Goal: Task Accomplishment & Management: Manage account settings

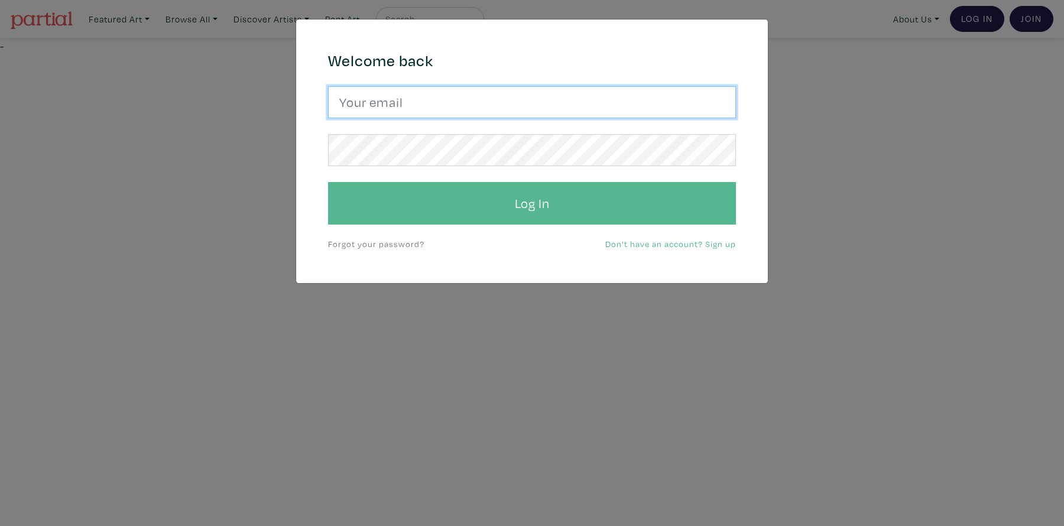
type input "[EMAIL_ADDRESS][PERSON_NAME][DOMAIN_NAME]"
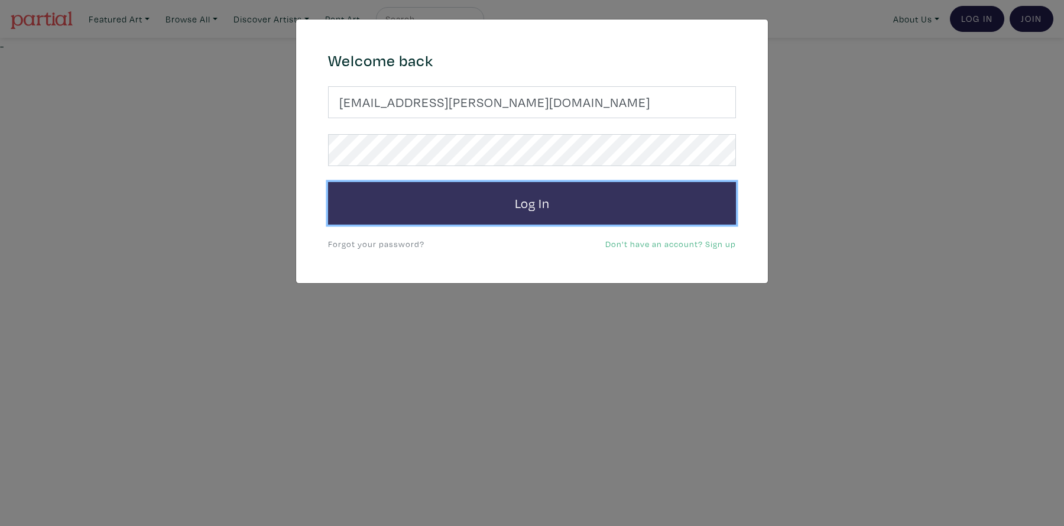
click at [601, 212] on button "Log In" at bounding box center [532, 203] width 408 height 43
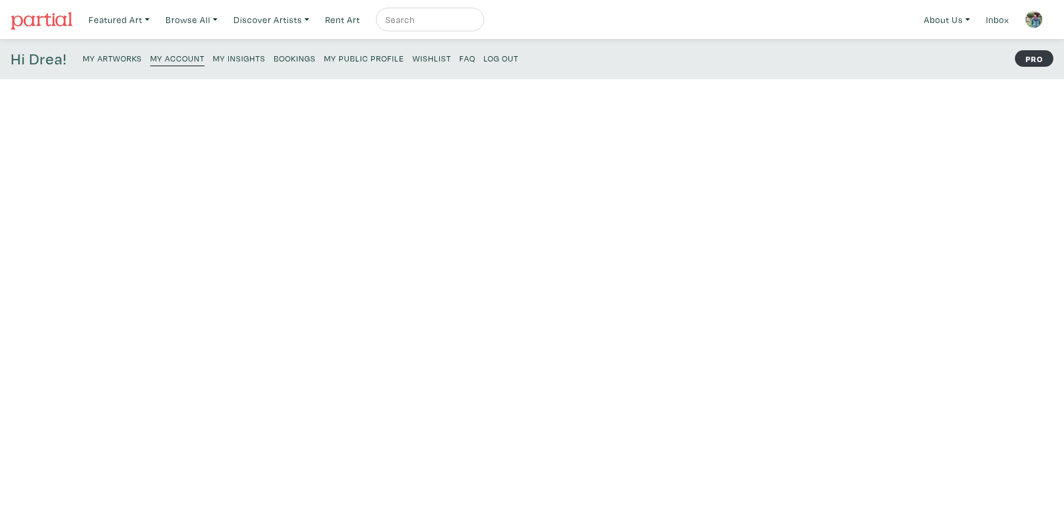
click at [368, 61] on small "My Public Profile" at bounding box center [364, 58] width 80 height 11
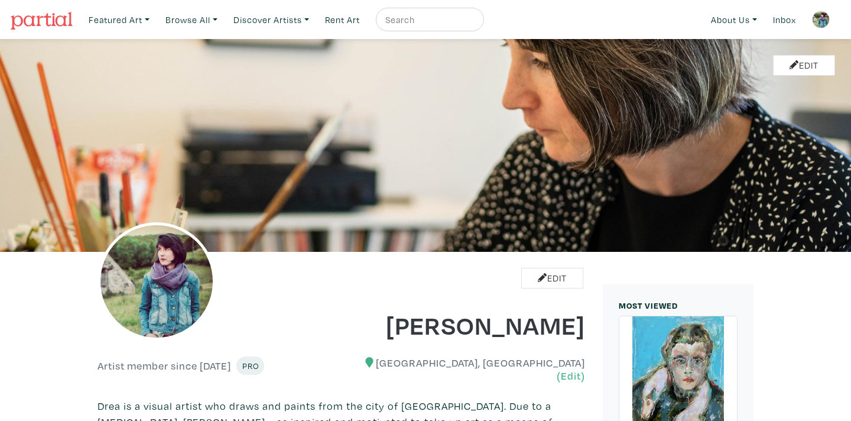
click at [825, 22] on img at bounding box center [821, 20] width 18 height 18
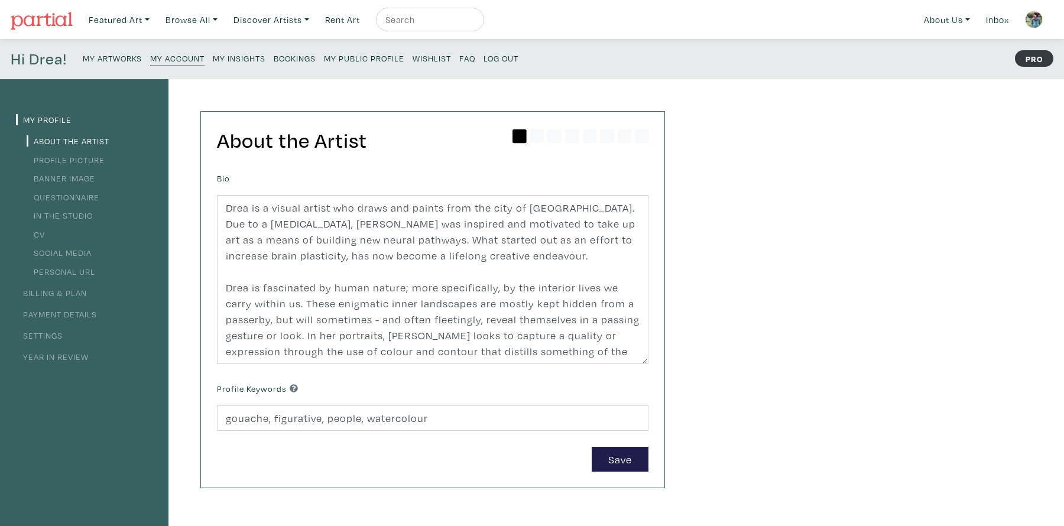
click at [74, 296] on link "Billing & Plan" at bounding box center [51, 292] width 71 height 11
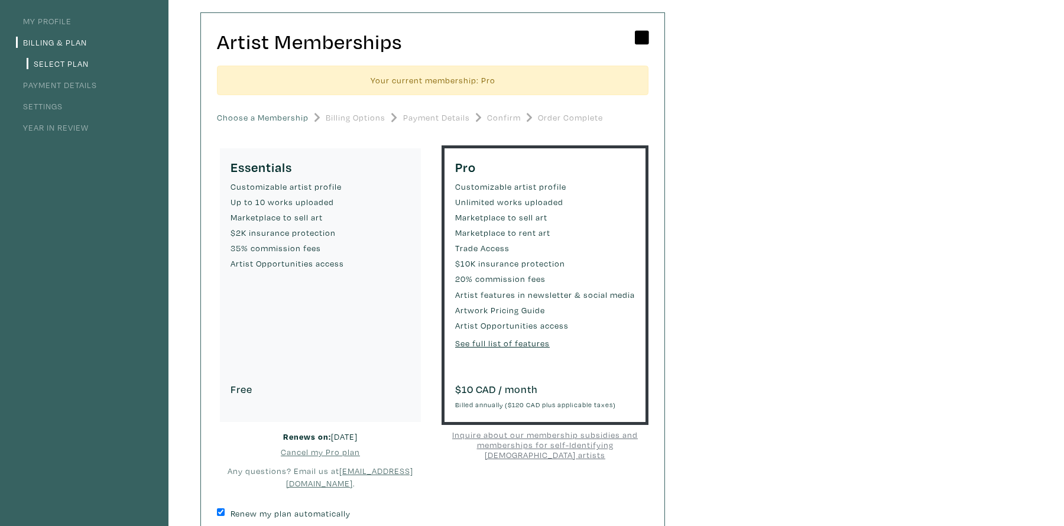
scroll to position [104, 0]
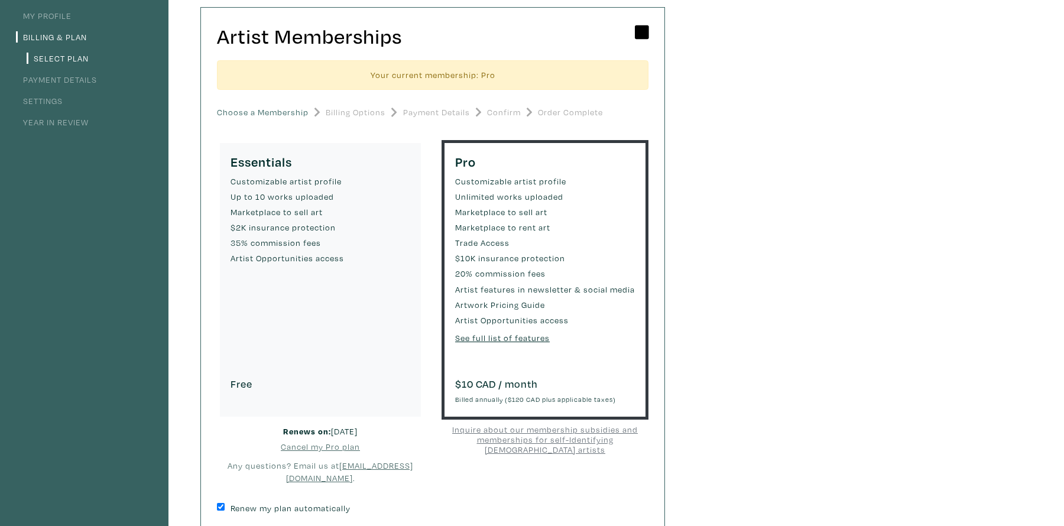
click at [310, 446] on u "Cancel my Pro plan" at bounding box center [320, 446] width 79 height 11
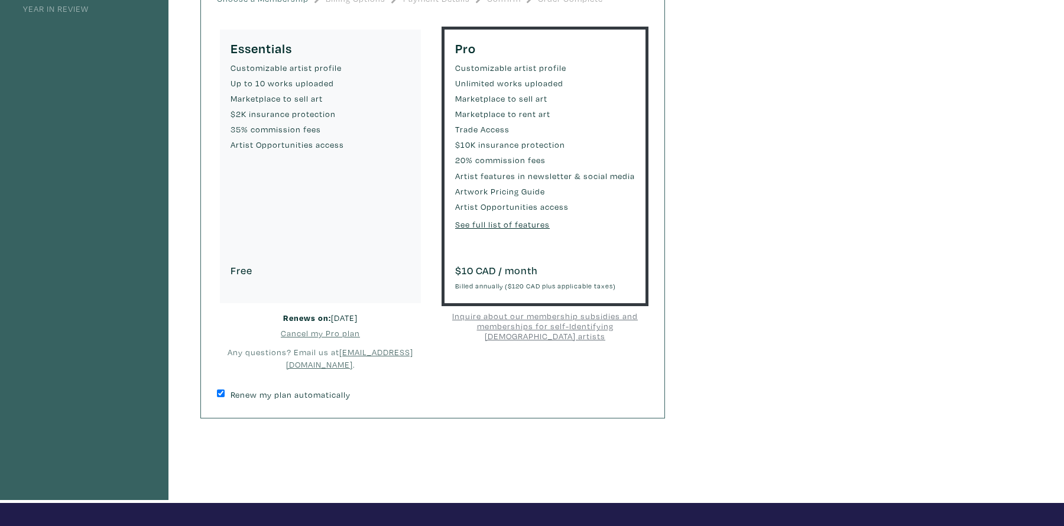
scroll to position [0, 0]
